Goal: Use online tool/utility: Use online tool/utility

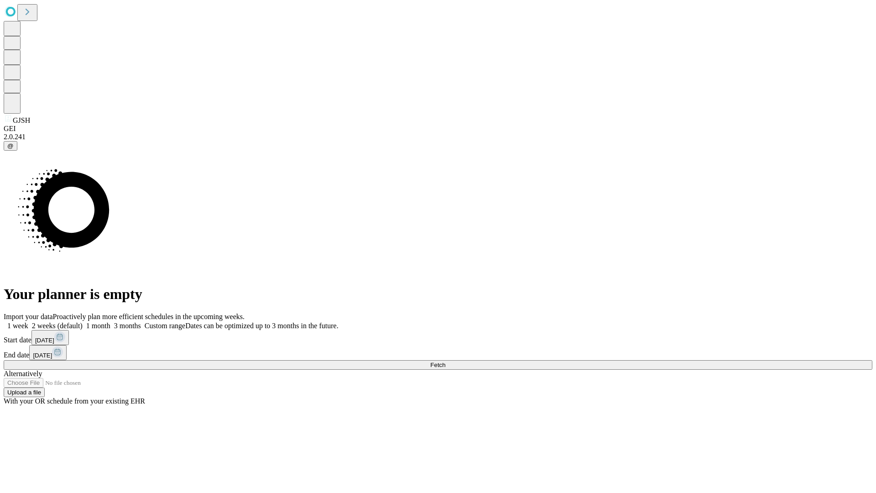
click at [445, 361] on span "Fetch" at bounding box center [437, 364] width 15 height 7
